Goal: Task Accomplishment & Management: Use online tool/utility

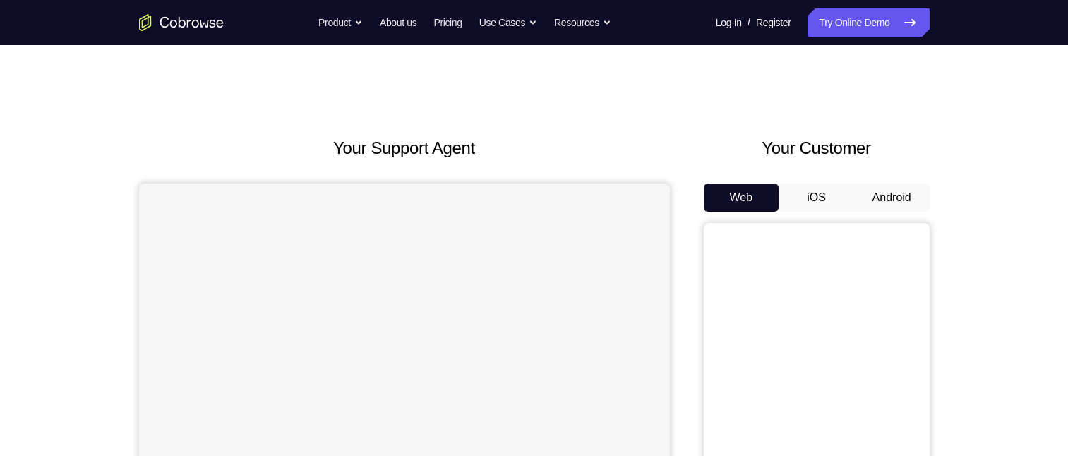
click at [879, 198] on button "Android" at bounding box center [892, 198] width 76 height 28
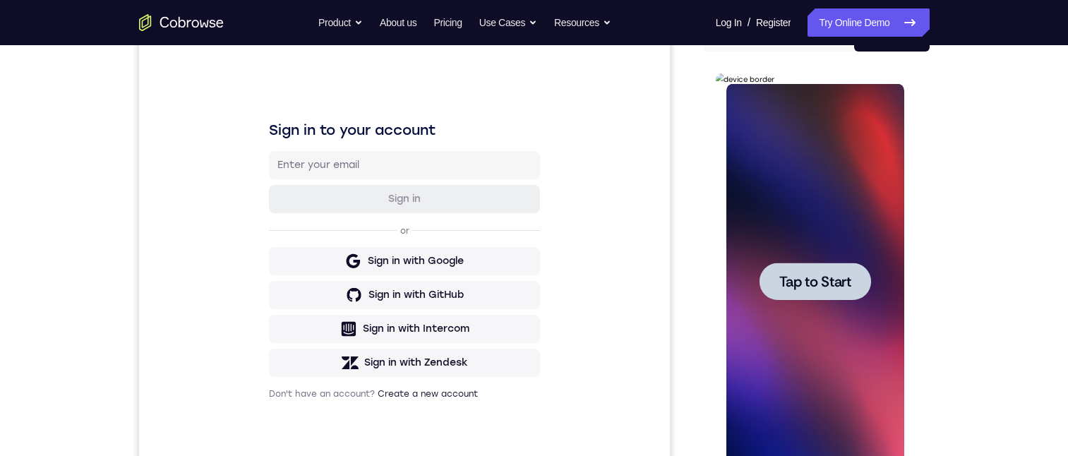
click at [839, 299] on div at bounding box center [816, 281] width 112 height 37
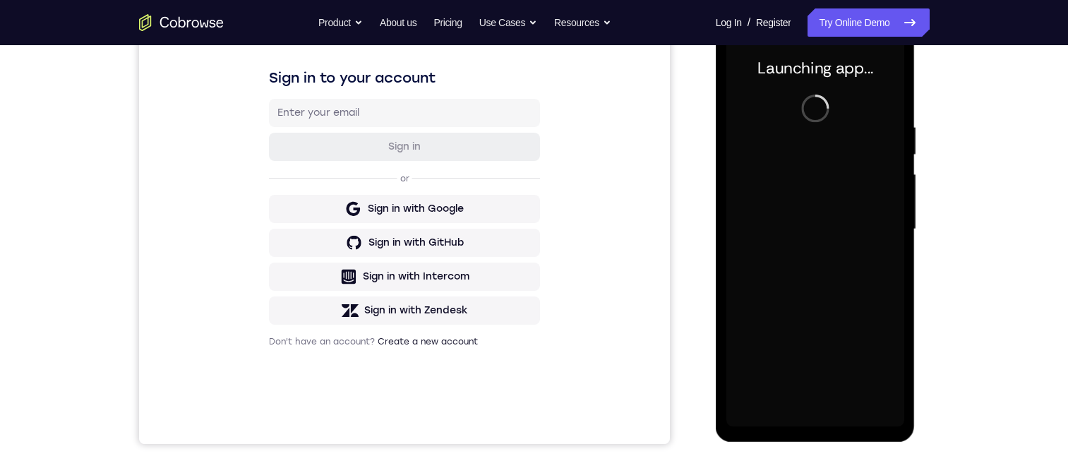
scroll to position [265, 0]
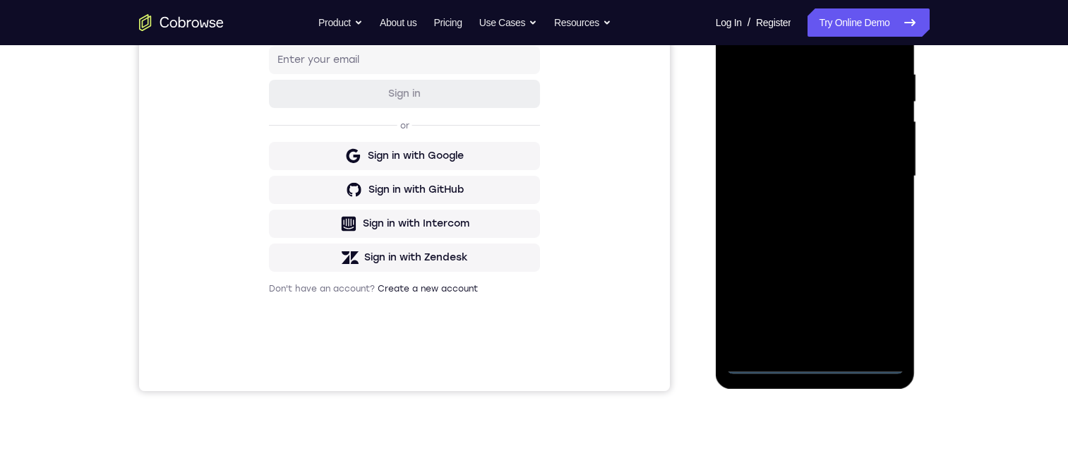
click at [818, 364] on div at bounding box center [815, 176] width 178 height 395
click at [818, 363] on div at bounding box center [815, 176] width 178 height 395
click at [878, 301] on div at bounding box center [815, 176] width 178 height 395
click at [875, 304] on div at bounding box center [815, 176] width 178 height 395
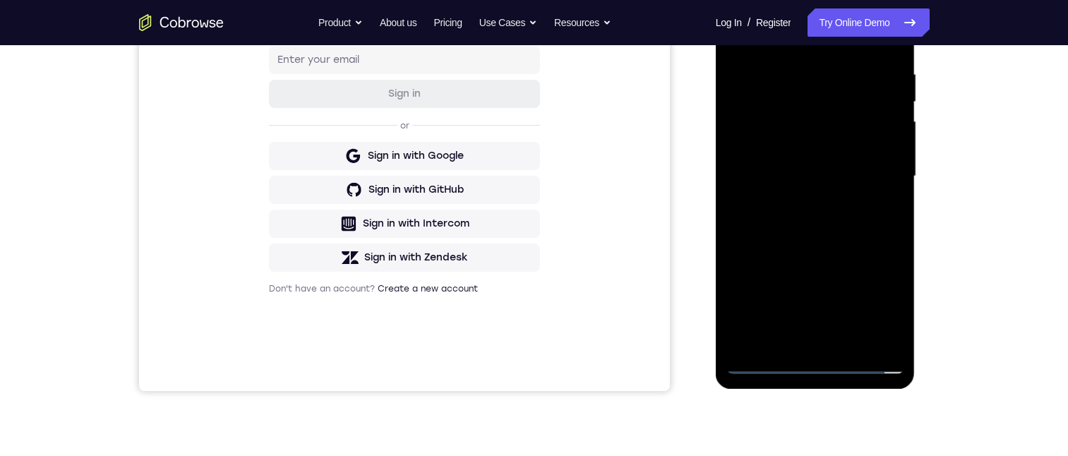
scroll to position [0, 0]
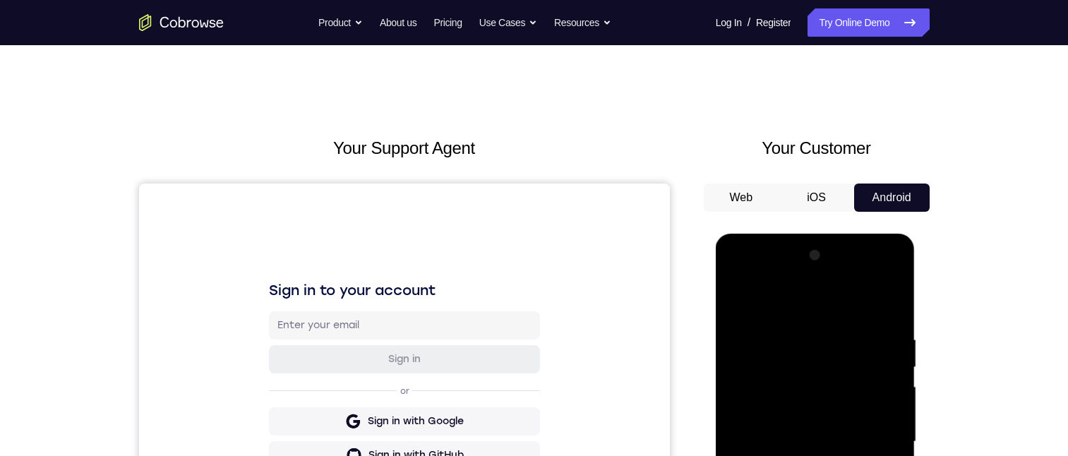
click at [816, 310] on div at bounding box center [815, 441] width 178 height 395
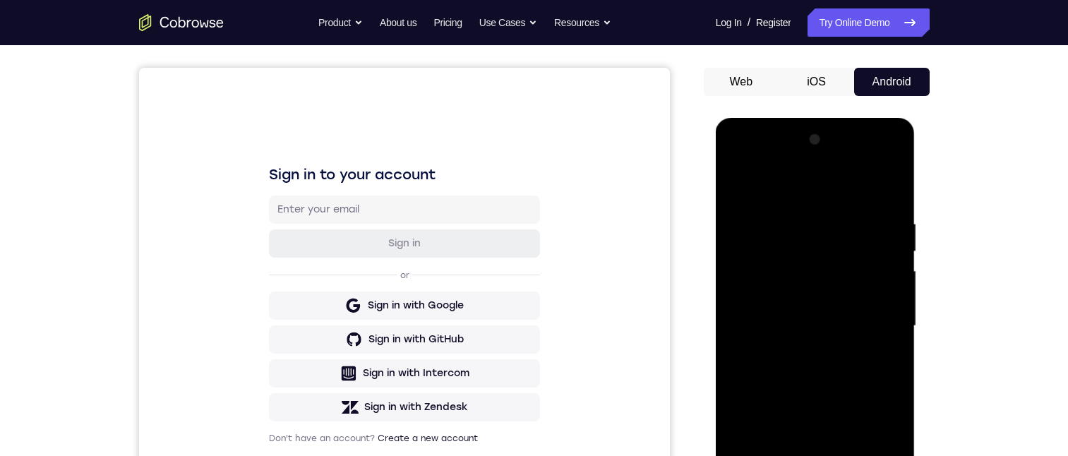
click at [876, 318] on div at bounding box center [815, 325] width 178 height 395
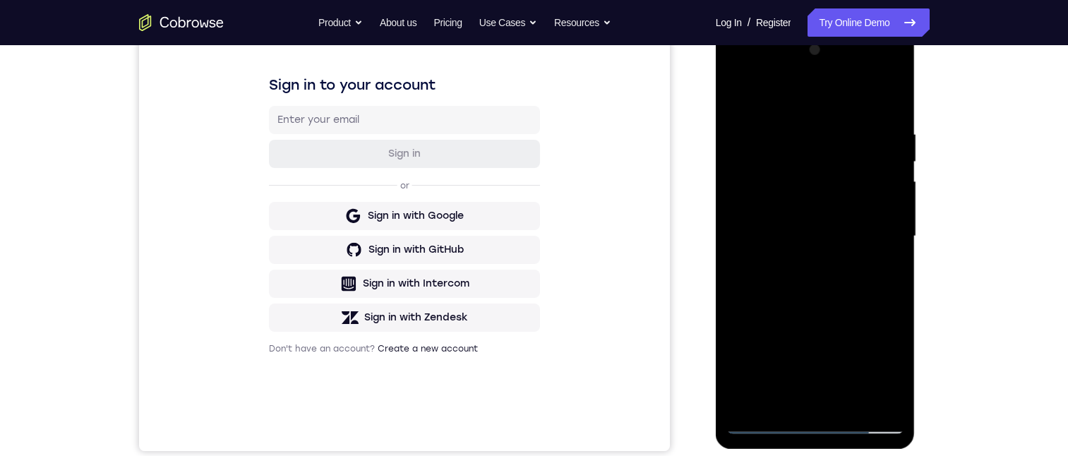
click at [798, 261] on div at bounding box center [815, 236] width 178 height 395
click at [799, 265] on div at bounding box center [815, 236] width 178 height 395
click at [813, 218] on div at bounding box center [815, 236] width 178 height 395
click at [810, 176] on div at bounding box center [815, 236] width 178 height 395
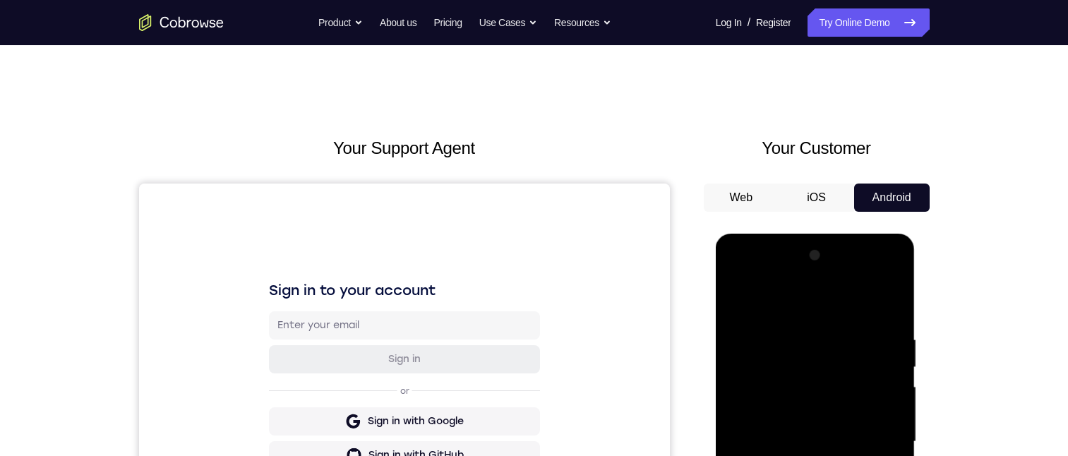
scroll to position [148, 0]
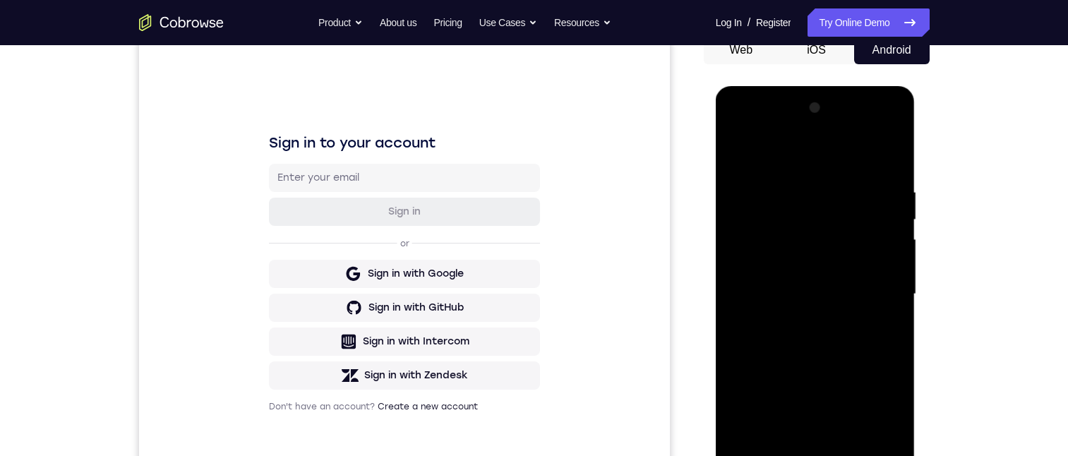
click at [796, 269] on div at bounding box center [815, 294] width 178 height 395
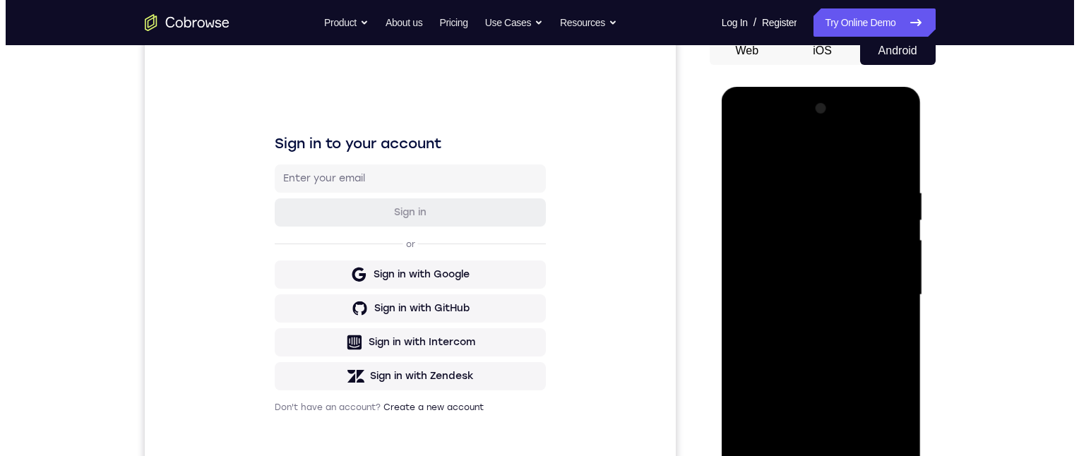
scroll to position [0, 0]
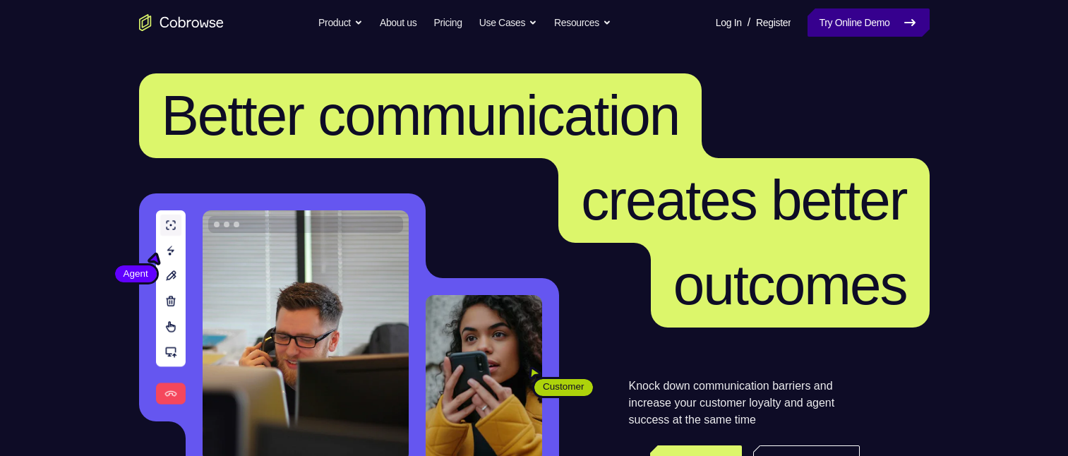
click at [868, 26] on link "Try Online Demo" at bounding box center [868, 22] width 121 height 28
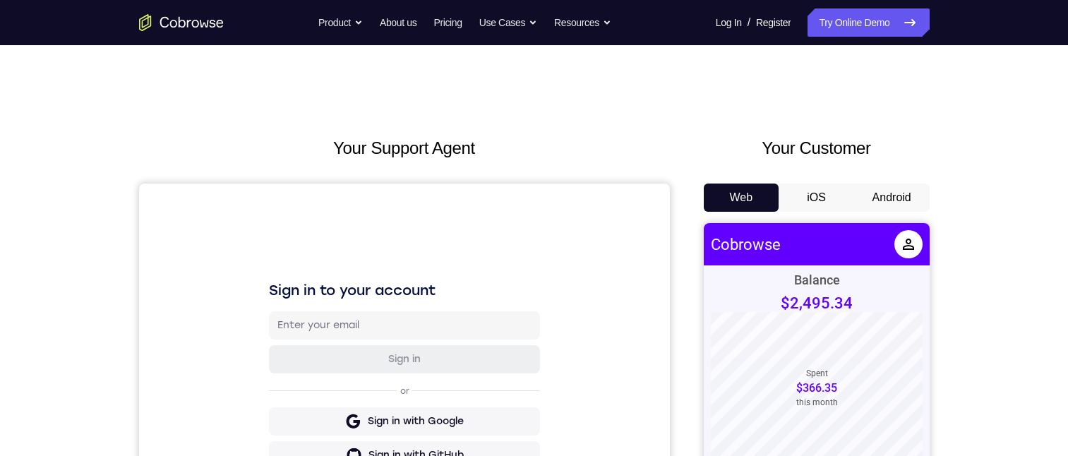
click at [895, 208] on button "Android" at bounding box center [892, 198] width 76 height 28
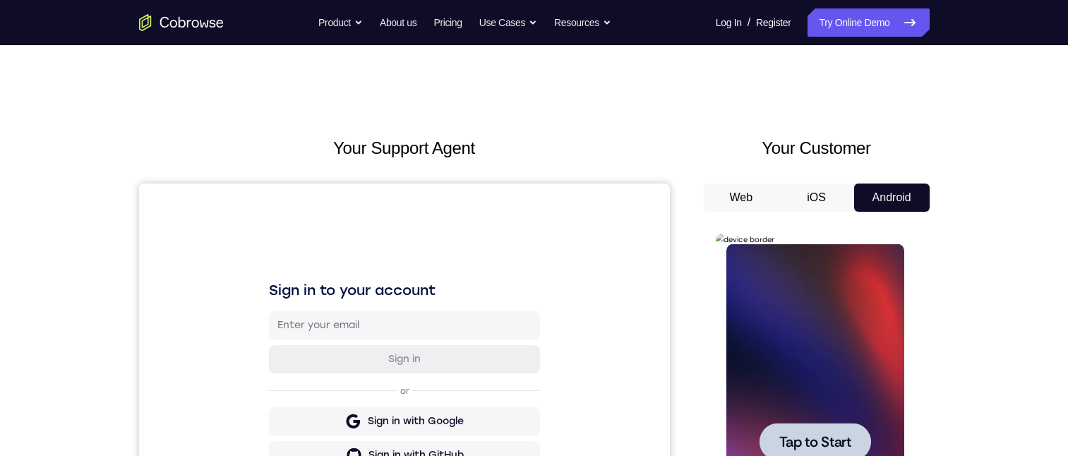
click at [811, 400] on div at bounding box center [815, 441] width 178 height 395
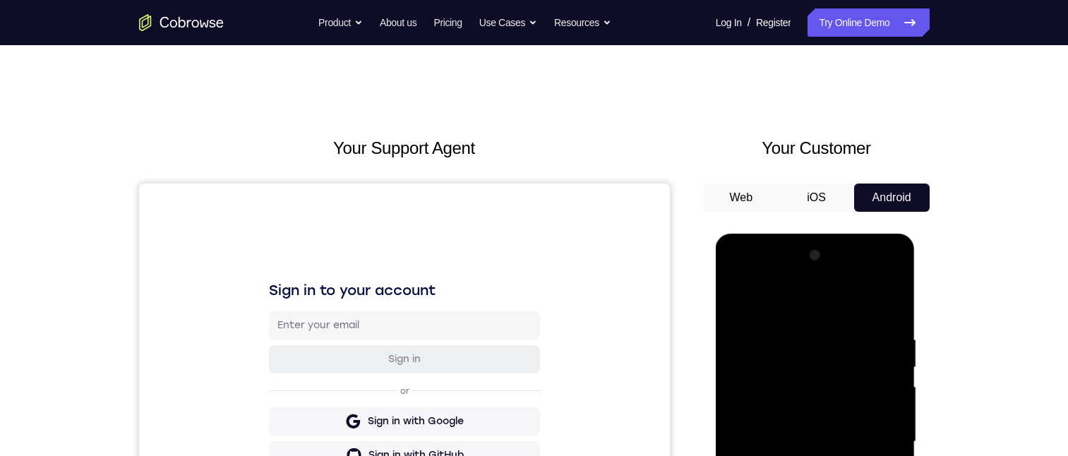
scroll to position [263, 0]
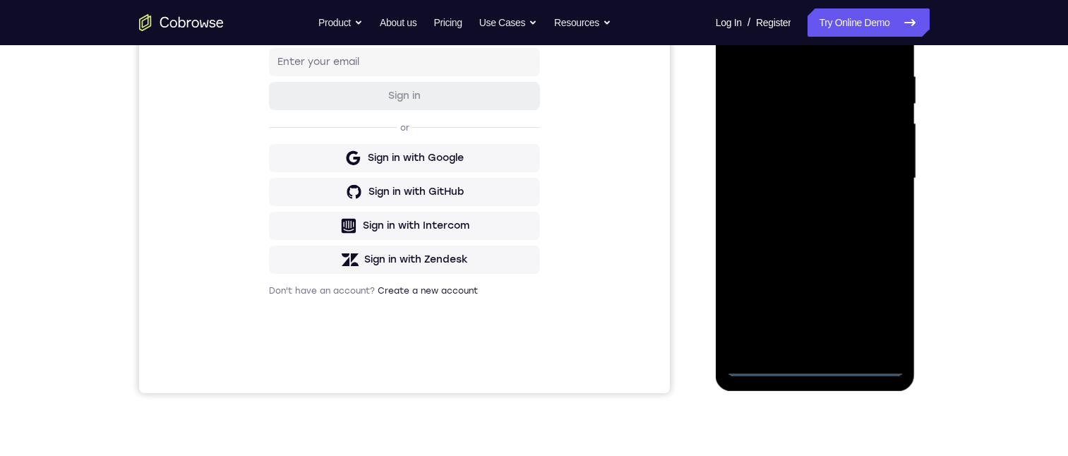
click at [814, 363] on div at bounding box center [815, 178] width 178 height 395
click at [879, 306] on div at bounding box center [815, 178] width 178 height 395
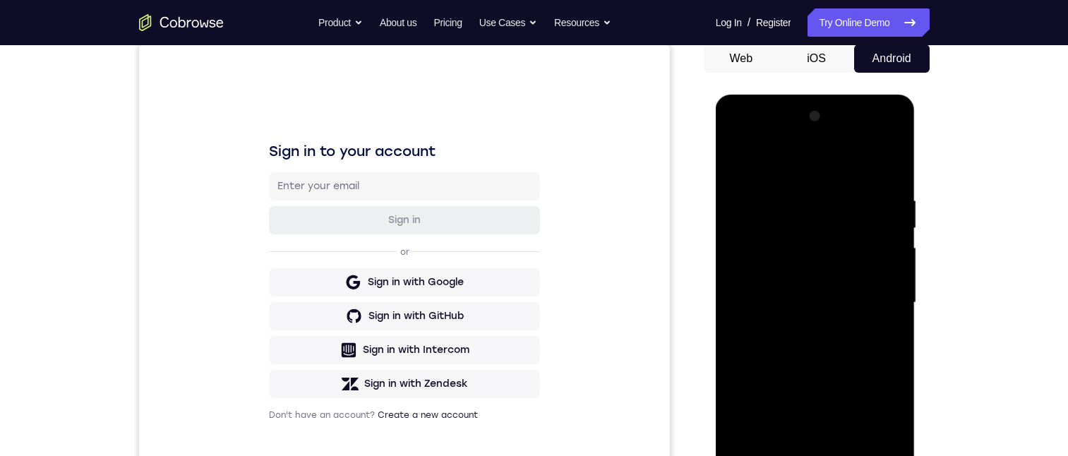
click at [843, 168] on div at bounding box center [815, 302] width 178 height 395
drag, startPoint x: 873, startPoint y: 292, endPoint x: 1633, endPoint y: 328, distance: 761.2
click at [873, 292] on div at bounding box center [815, 302] width 178 height 395
click at [803, 330] on div at bounding box center [815, 302] width 178 height 395
click at [815, 290] on div at bounding box center [815, 302] width 178 height 395
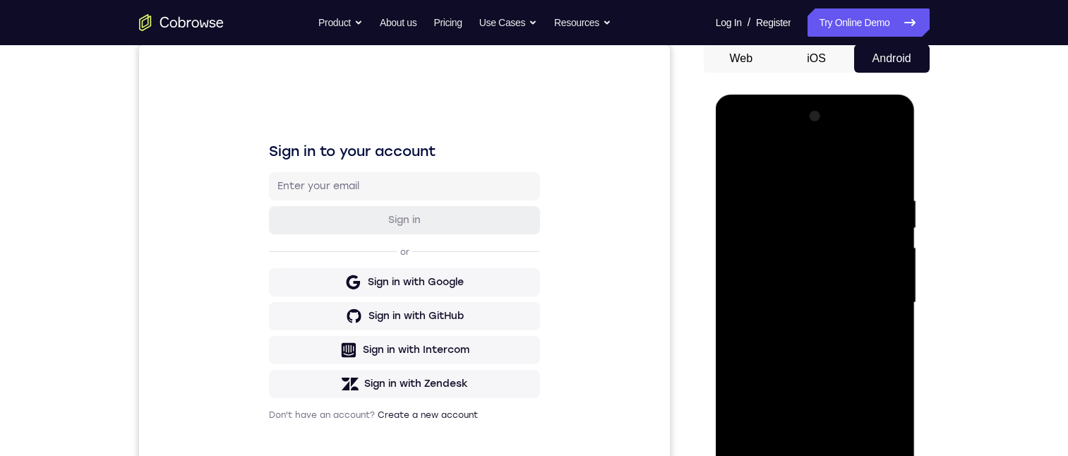
click at [823, 269] on div at bounding box center [815, 302] width 178 height 395
click at [842, 306] on div at bounding box center [815, 302] width 178 height 395
click at [851, 352] on div at bounding box center [815, 302] width 178 height 395
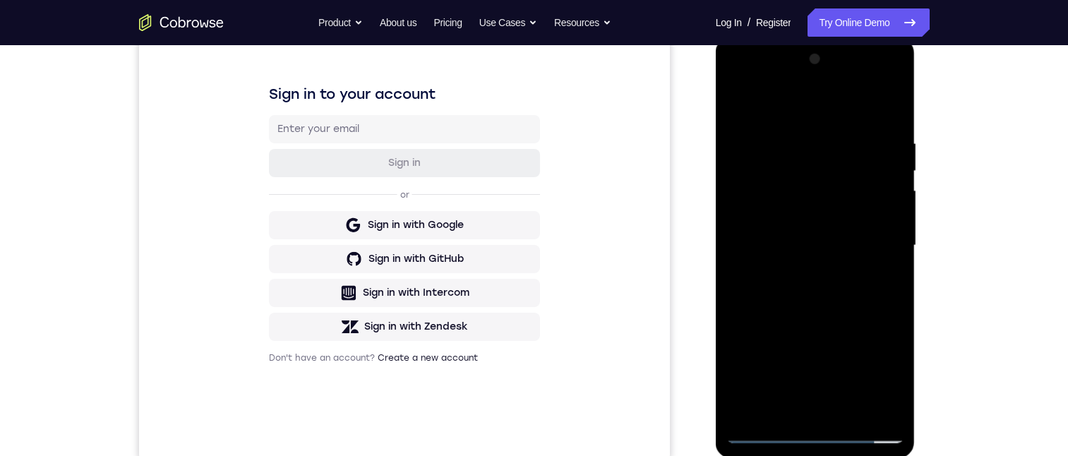
scroll to position [179, 0]
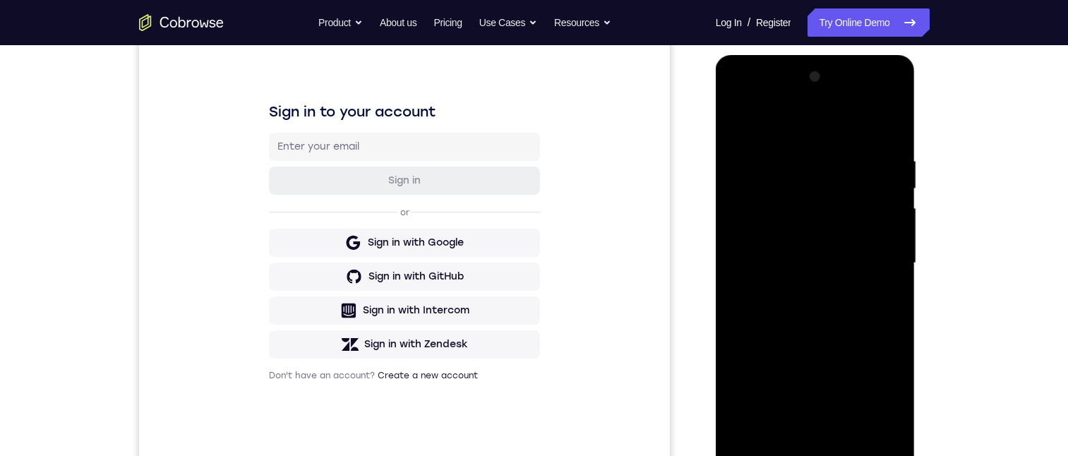
drag, startPoint x: 812, startPoint y: 326, endPoint x: 1639, endPoint y: 373, distance: 828.8
click at [812, 326] on div at bounding box center [815, 263] width 178 height 395
click at [794, 154] on div at bounding box center [815, 263] width 178 height 395
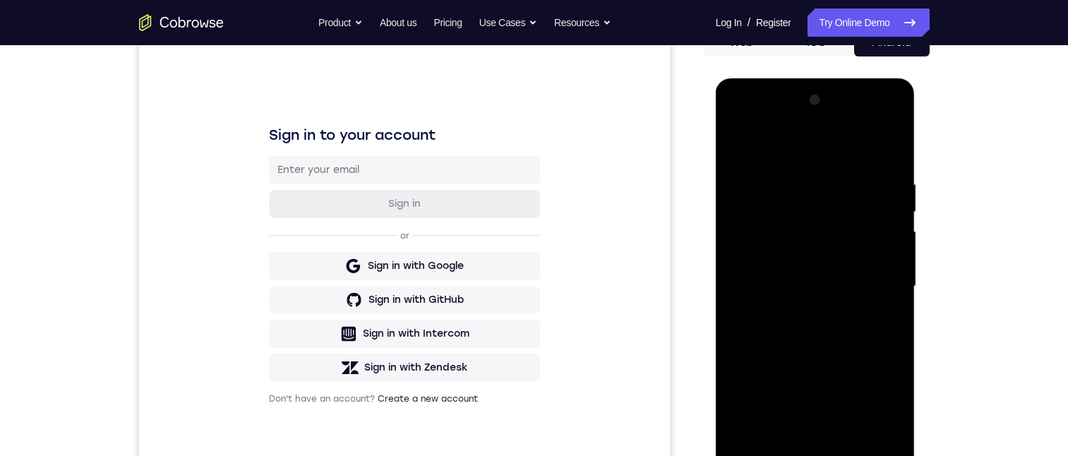
scroll to position [203, 0]
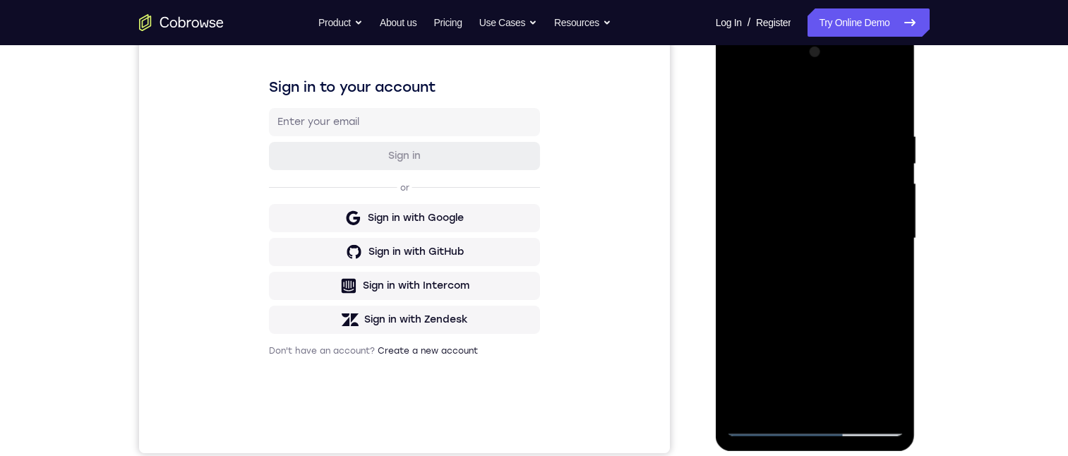
click at [869, 400] on div at bounding box center [815, 238] width 178 height 395
click at [870, 403] on div at bounding box center [815, 238] width 178 height 395
click at [885, 103] on div at bounding box center [815, 238] width 178 height 395
click at [847, 406] on div at bounding box center [815, 238] width 178 height 395
click at [854, 314] on div at bounding box center [815, 238] width 178 height 395
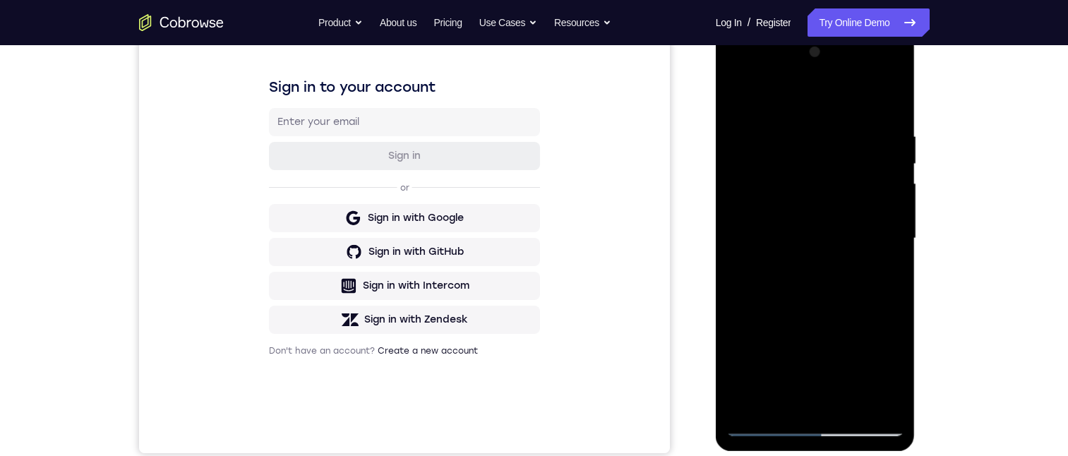
click at [851, 198] on div at bounding box center [815, 238] width 178 height 395
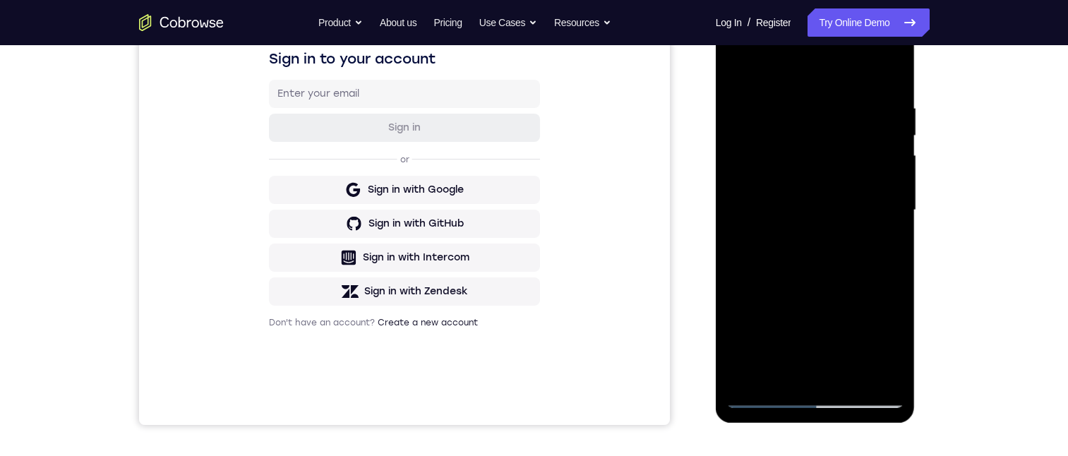
drag, startPoint x: 799, startPoint y: 272, endPoint x: 1636, endPoint y: 251, distance: 836.8
click at [799, 272] on div at bounding box center [815, 210] width 178 height 395
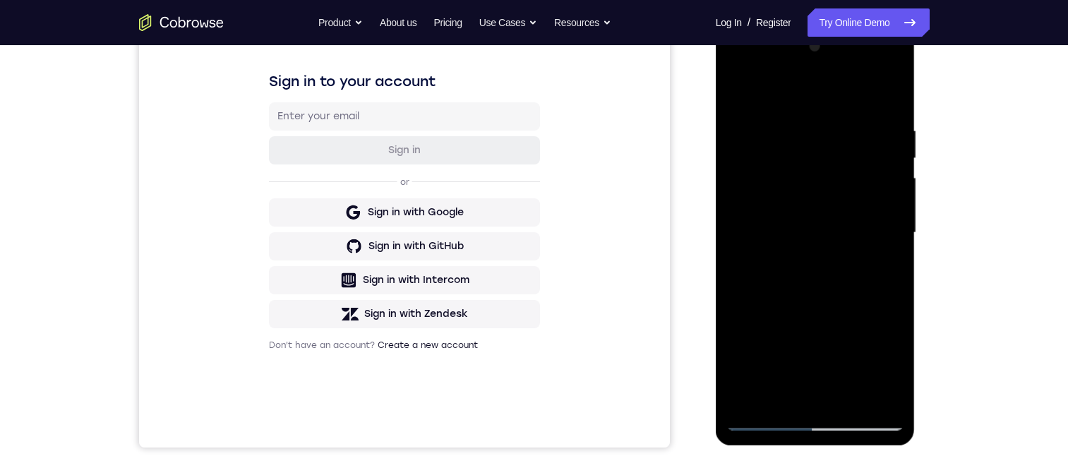
drag, startPoint x: 739, startPoint y: 137, endPoint x: 1635, endPoint y: 246, distance: 902.5
click at [739, 137] on div at bounding box center [815, 232] width 178 height 395
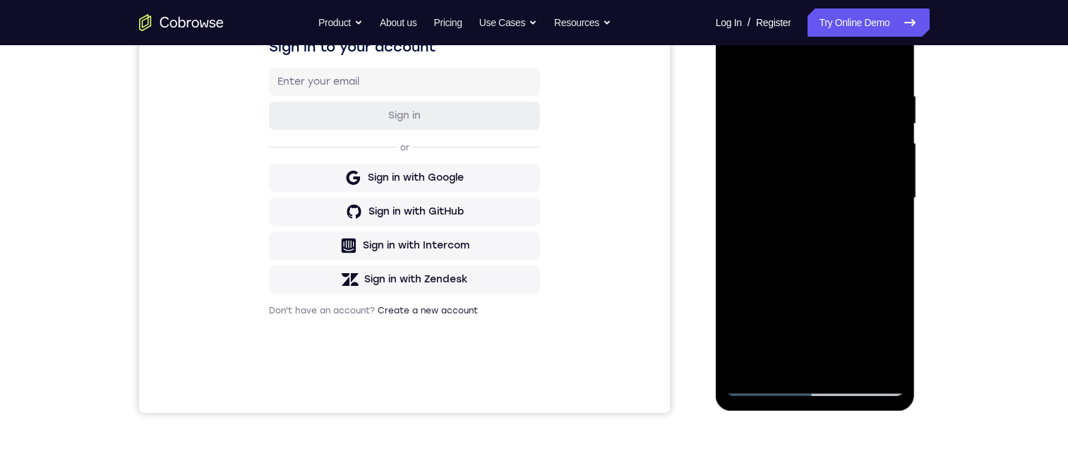
scroll to position [244, 0]
click at [770, 357] on div at bounding box center [815, 197] width 178 height 395
click at [882, 236] on div at bounding box center [815, 197] width 178 height 395
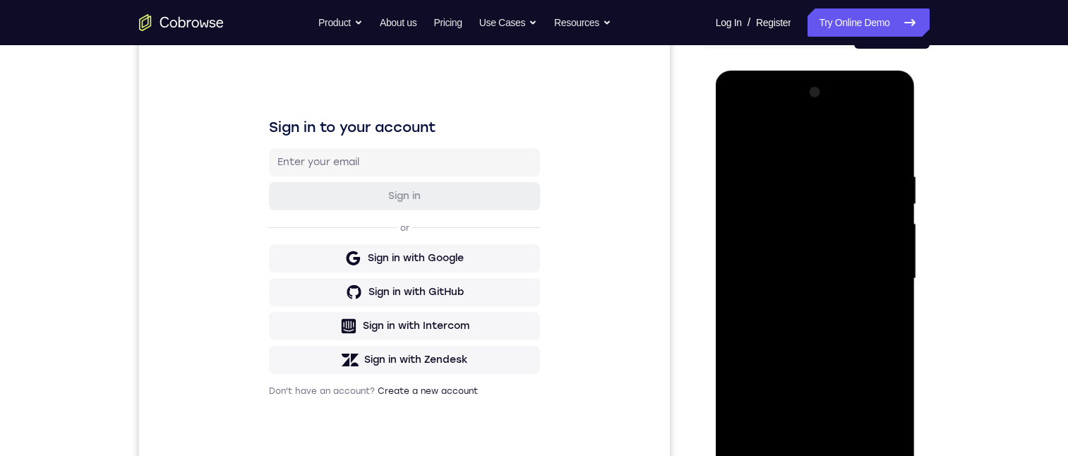
click at [739, 136] on div at bounding box center [815, 278] width 178 height 395
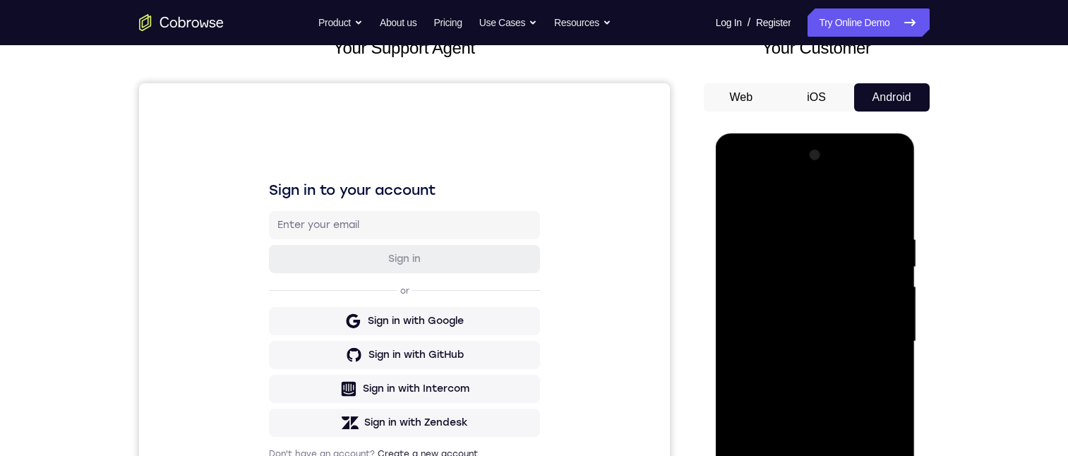
scroll to position [152, 0]
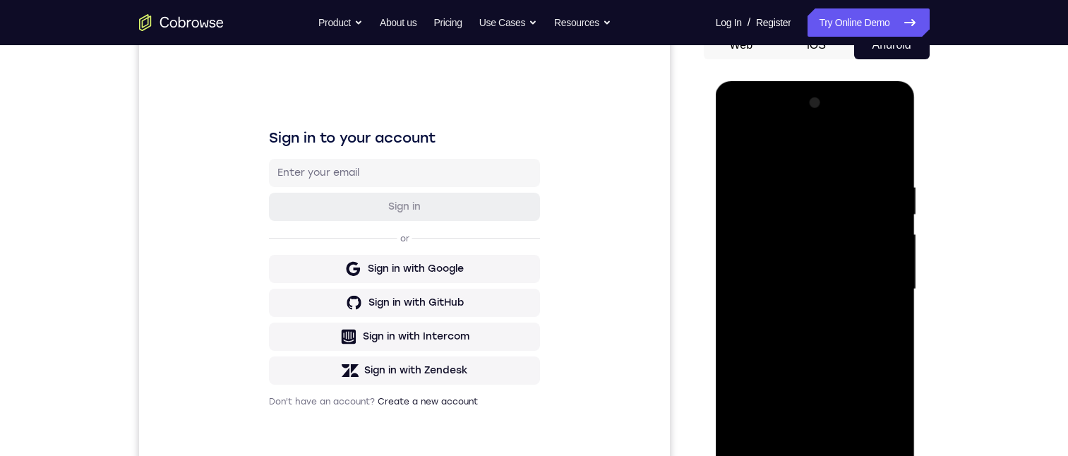
click at [740, 145] on div at bounding box center [815, 289] width 178 height 395
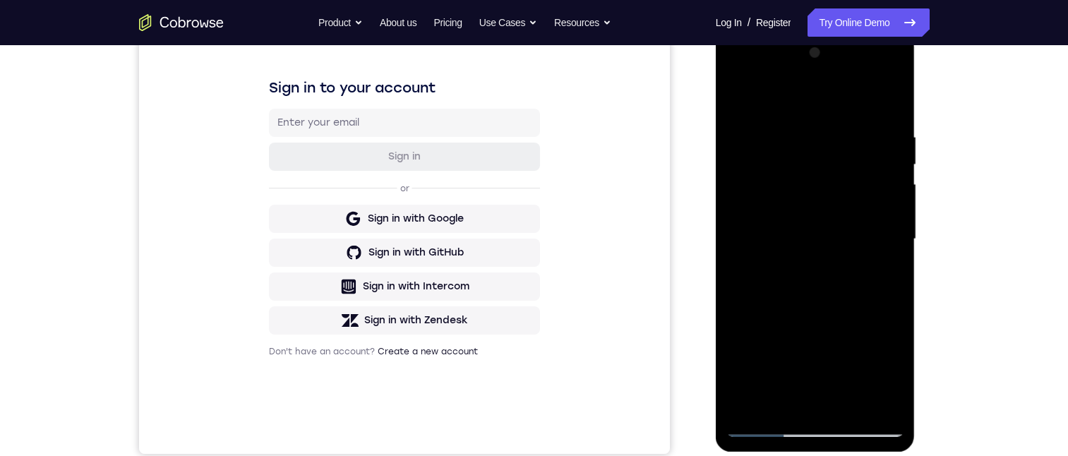
click at [892, 304] on div at bounding box center [815, 239] width 178 height 395
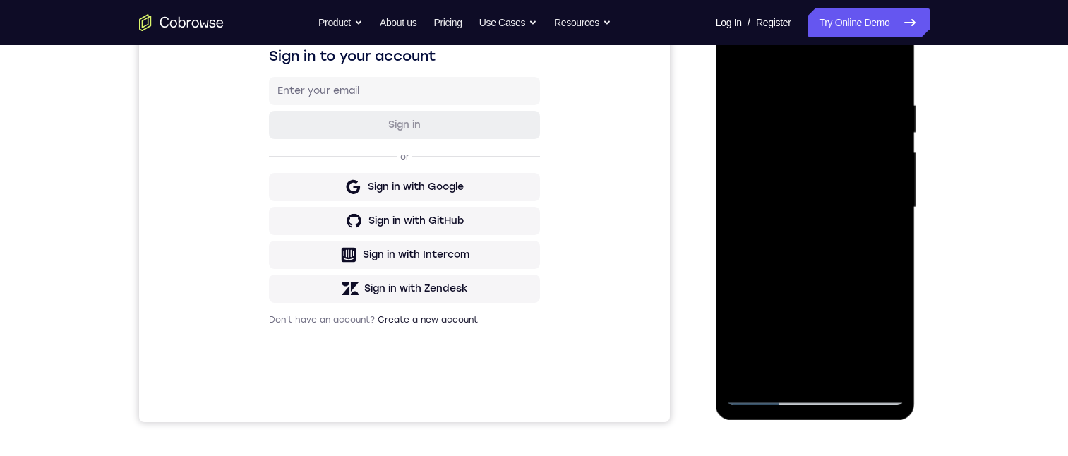
click at [894, 268] on div at bounding box center [815, 207] width 178 height 395
click at [896, 223] on div at bounding box center [815, 207] width 178 height 395
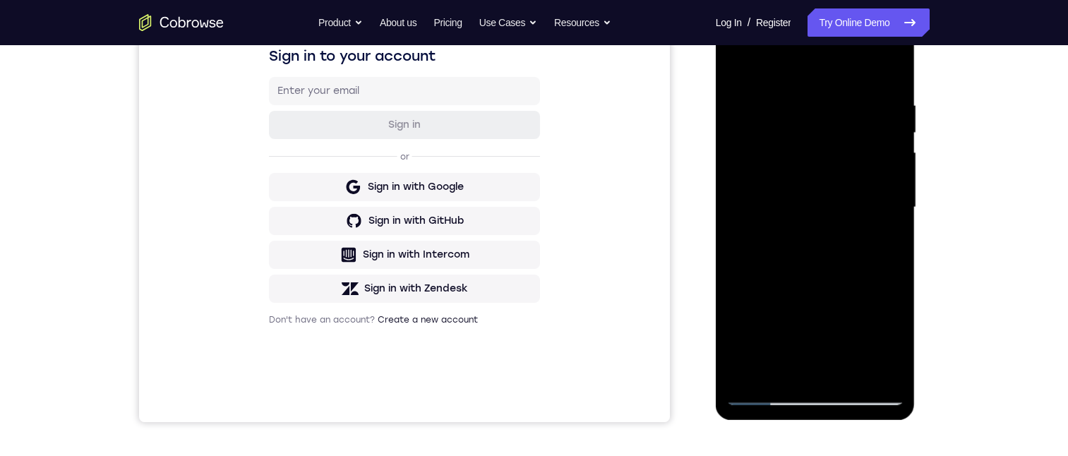
click at [896, 223] on div at bounding box center [815, 207] width 178 height 395
